Goal: Task Accomplishment & Management: Manage account settings

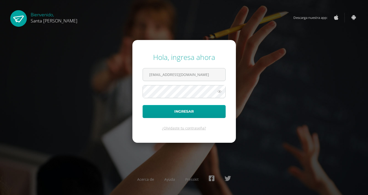
type input "[EMAIL_ADDRESS][DOMAIN_NAME]"
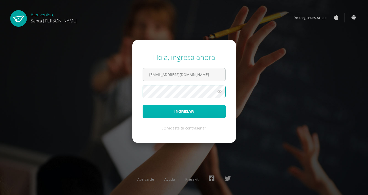
click at [191, 114] on button "Ingresar" at bounding box center [184, 111] width 83 height 13
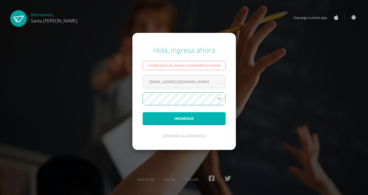
click at [193, 121] on button "Ingresar" at bounding box center [184, 118] width 83 height 13
